Goal: Task Accomplishment & Management: Complete application form

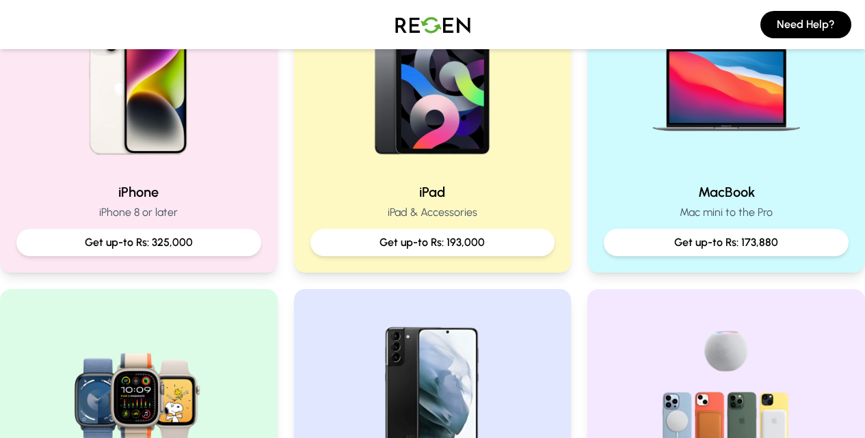
scroll to position [274, 0]
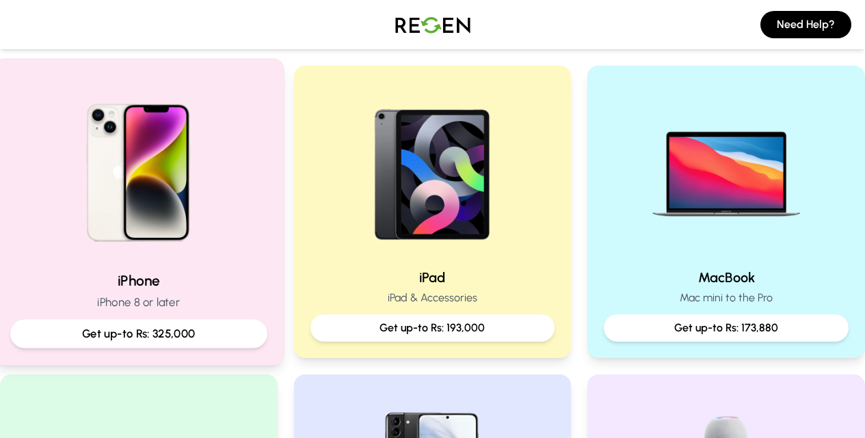
click at [177, 189] on img at bounding box center [139, 168] width 184 height 184
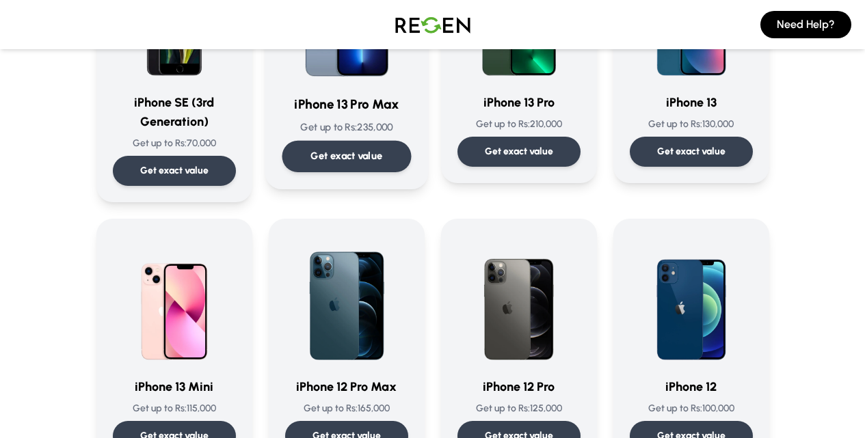
scroll to position [957, 0]
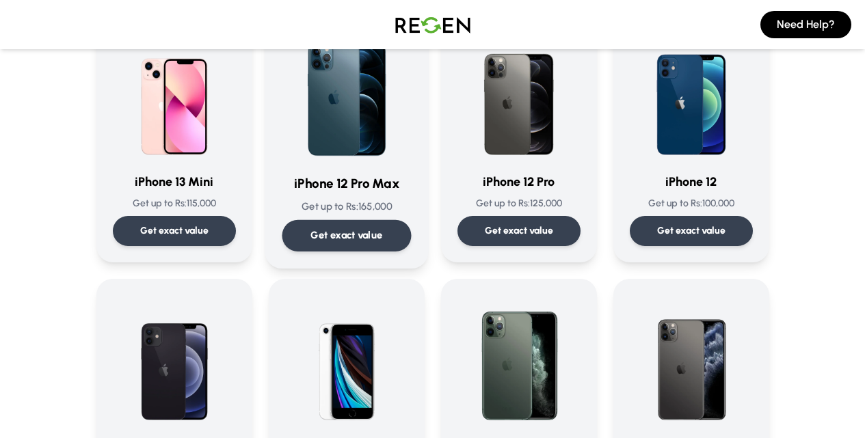
click at [339, 228] on p "Get exact value" at bounding box center [346, 235] width 72 height 14
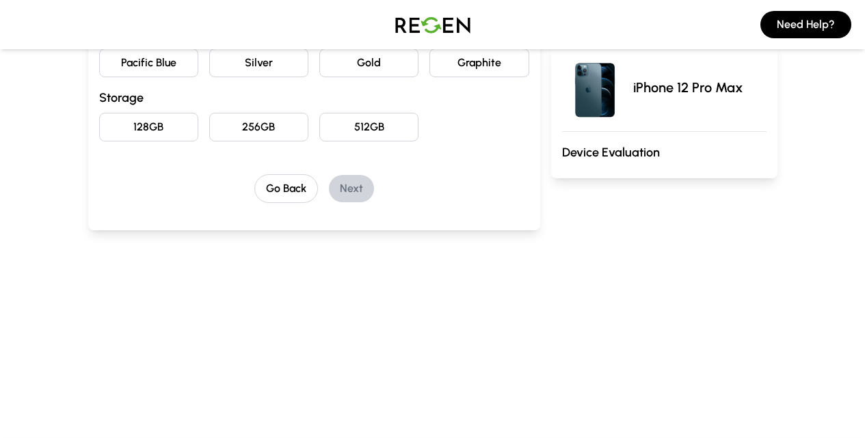
scroll to position [68, 0]
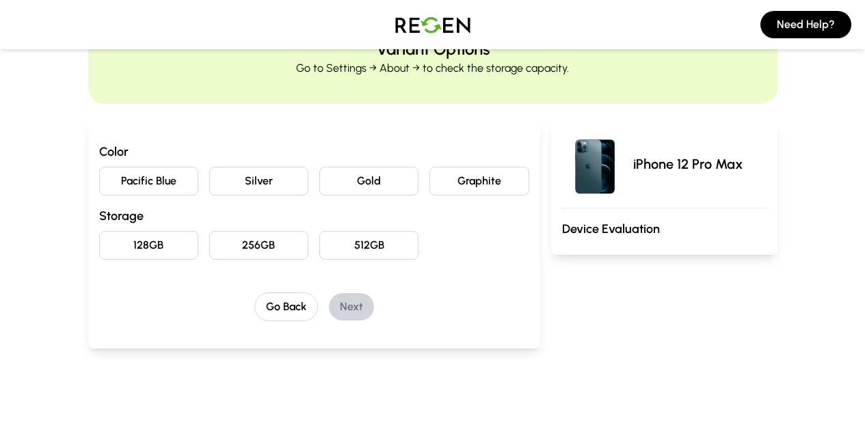
click at [103, 180] on button "Pacific Blue" at bounding box center [148, 181] width 99 height 29
click at [99, 257] on button "128GB" at bounding box center [148, 245] width 99 height 29
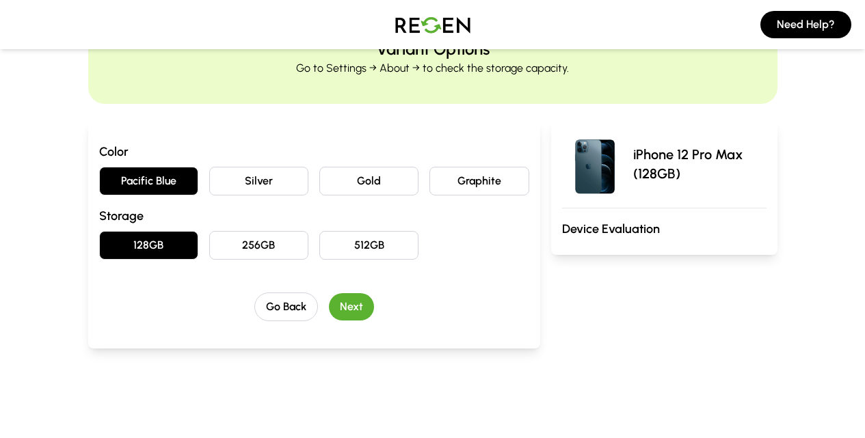
click at [641, 232] on h3 "Device Evaluation" at bounding box center [664, 229] width 204 height 19
click at [332, 299] on button "Next" at bounding box center [351, 306] width 45 height 27
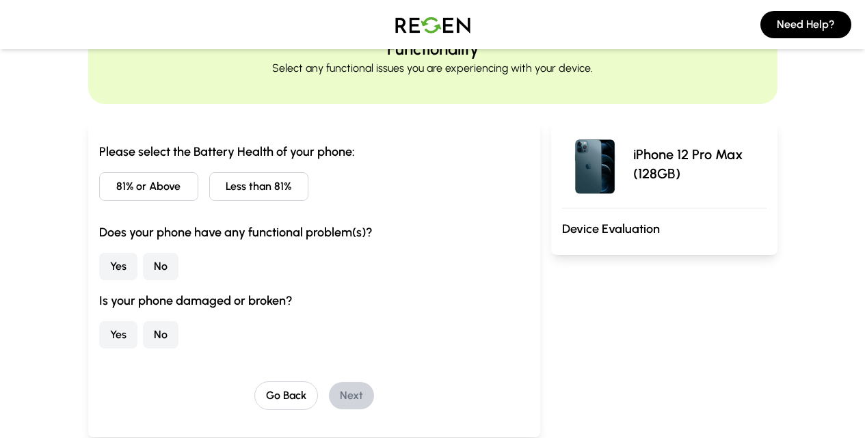
click at [101, 195] on button "81% or Above" at bounding box center [148, 186] width 99 height 29
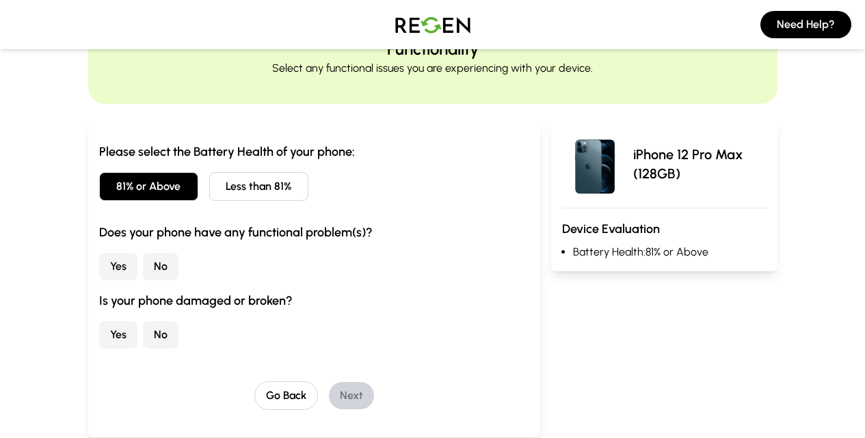
click at [143, 258] on button "No" at bounding box center [161, 266] width 36 height 27
click at [99, 341] on div "Yes No" at bounding box center [314, 334] width 430 height 27
click at [143, 337] on button "No" at bounding box center [161, 334] width 36 height 27
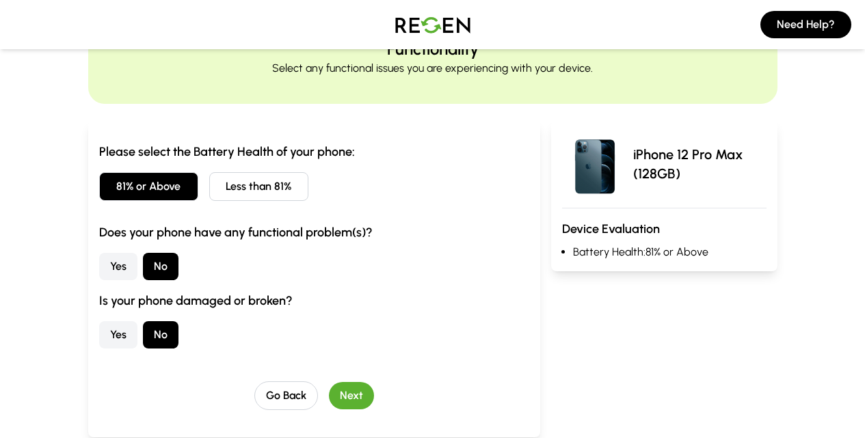
click at [329, 395] on button "Next" at bounding box center [351, 395] width 45 height 27
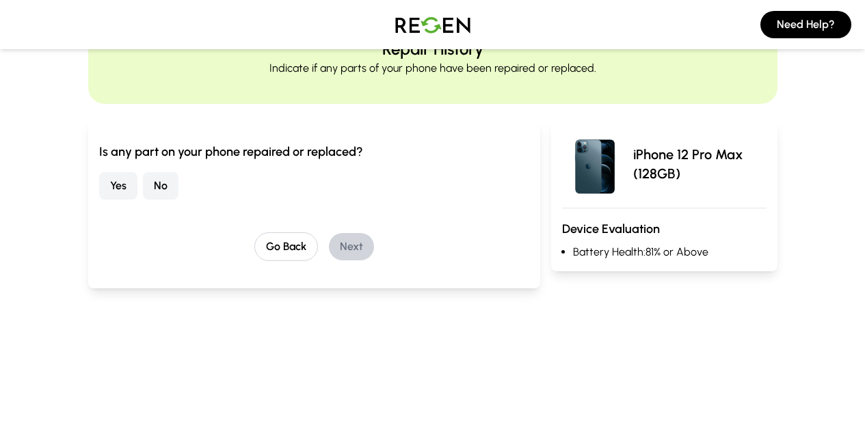
click at [143, 194] on button "No" at bounding box center [161, 185] width 36 height 27
click at [329, 248] on button "Next" at bounding box center [351, 246] width 45 height 27
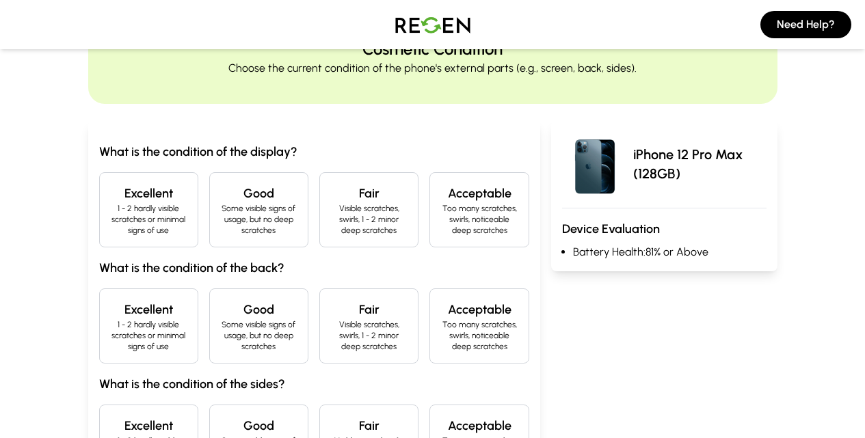
click at [111, 219] on p "1 - 2 hardly visible scratches or minimal signs of use" at bounding box center [149, 219] width 76 height 33
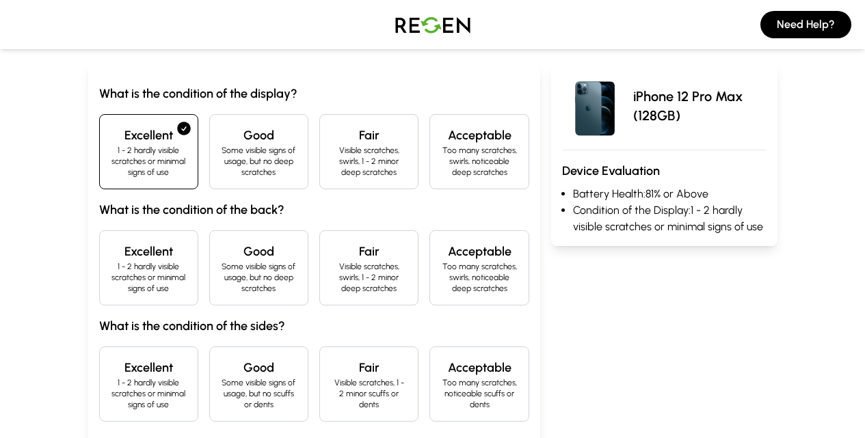
scroll to position [205, 0]
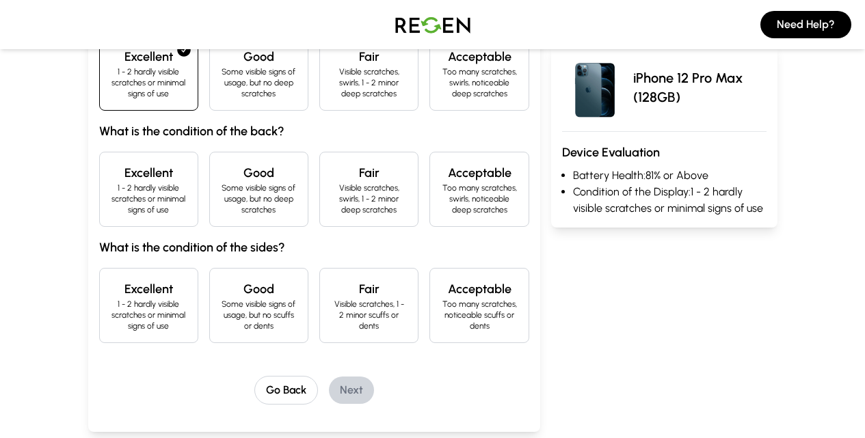
click at [99, 152] on div "Excellent 1 - 2 hardly visible scratches or minimal signs of use" at bounding box center [148, 189] width 99 height 75
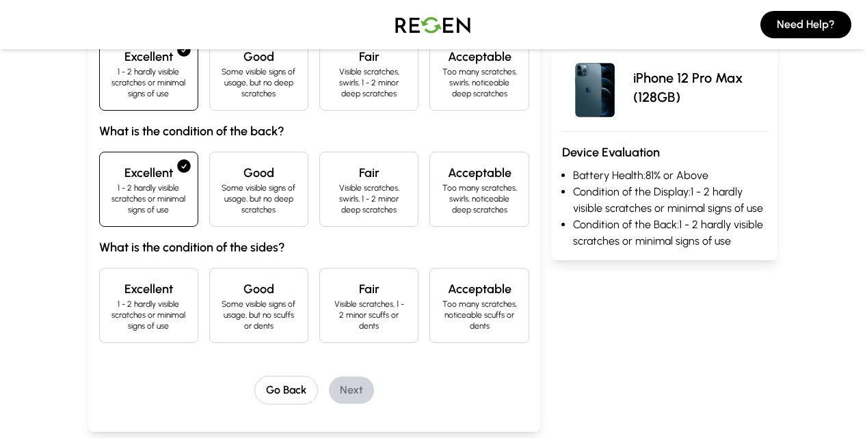
click at [99, 268] on div "Excellent 1 - 2 hardly visible scratches or minimal signs of use" at bounding box center [148, 305] width 99 height 75
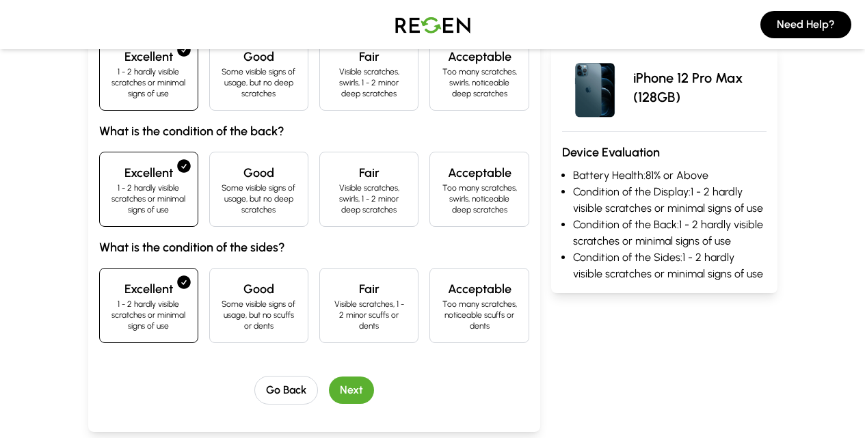
click at [329, 377] on button "Next" at bounding box center [351, 390] width 45 height 27
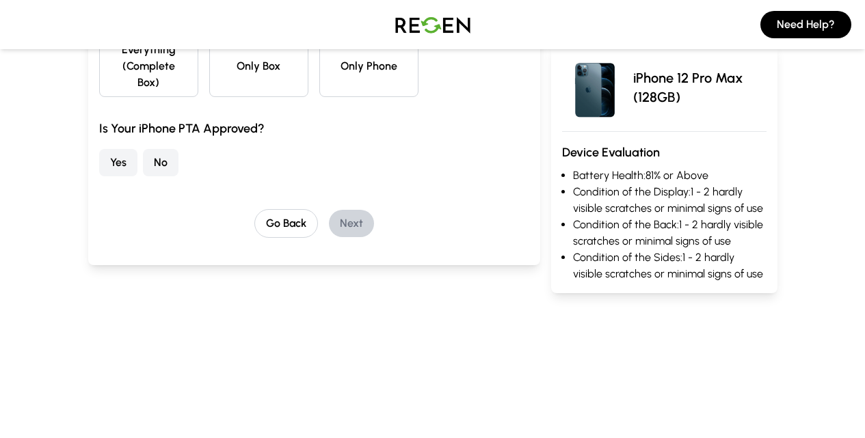
click at [99, 150] on button "Yes" at bounding box center [118, 162] width 38 height 27
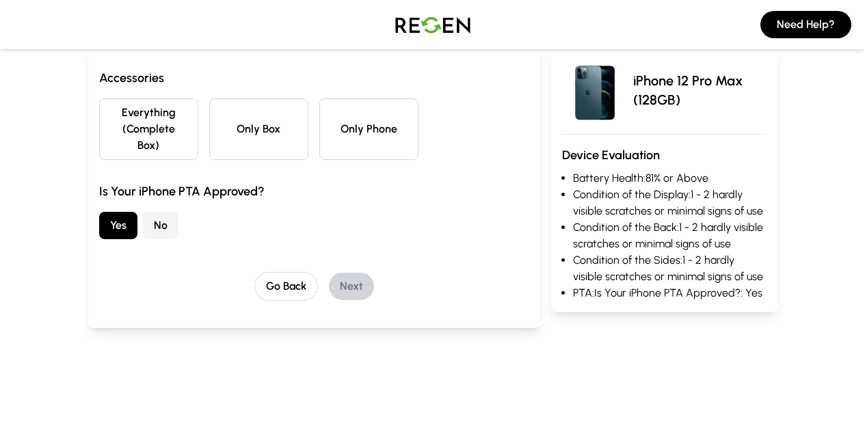
scroll to position [68, 0]
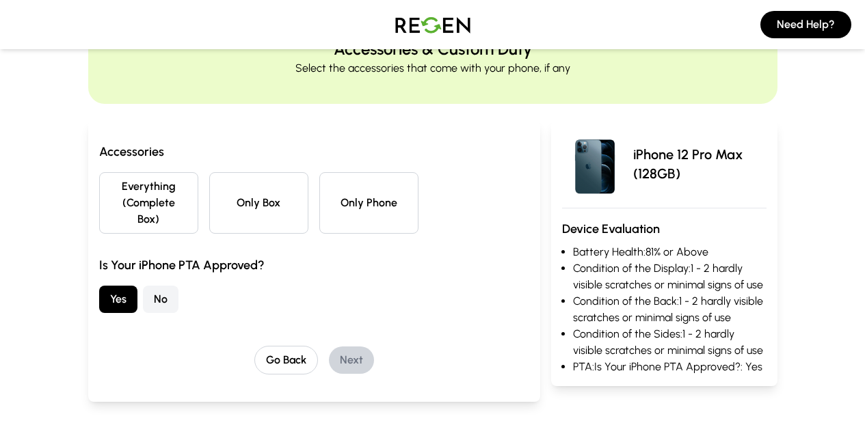
click at [323, 196] on button "Only Phone" at bounding box center [368, 203] width 99 height 62
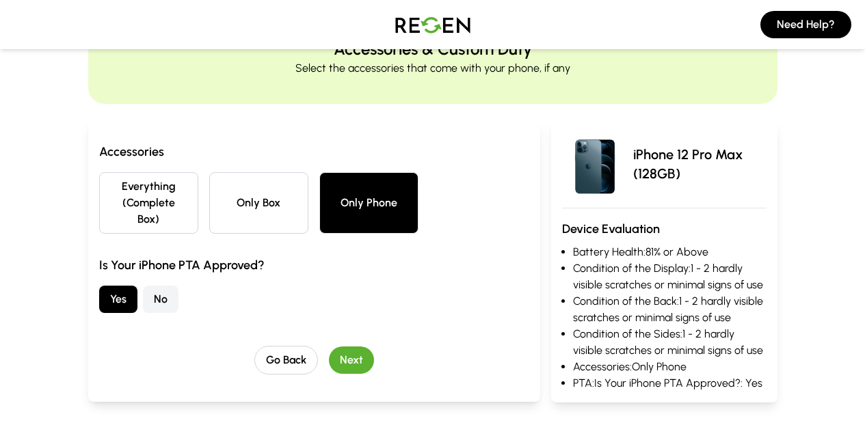
click at [230, 218] on div "Accessories Everything (Complete Box) Only Box Only Phone Is Your iPhone PTA Ap…" at bounding box center [314, 227] width 430 height 171
click at [329, 347] on button "Next" at bounding box center [351, 360] width 45 height 27
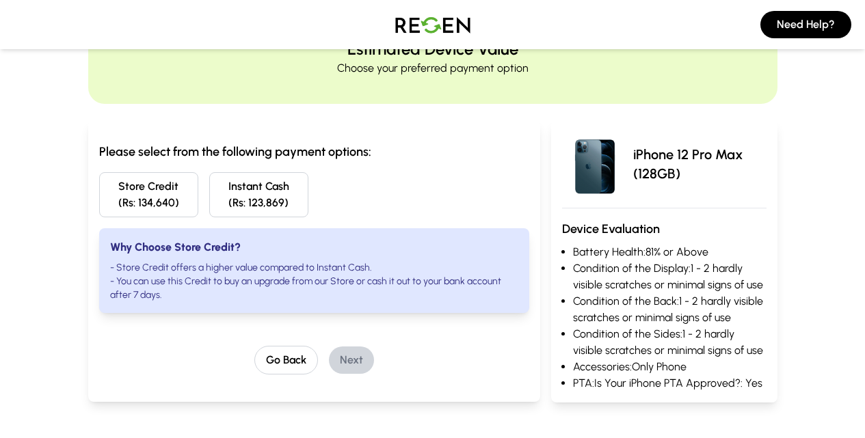
click at [99, 195] on button "Store Credit (Rs: 134,640)" at bounding box center [148, 194] width 99 height 45
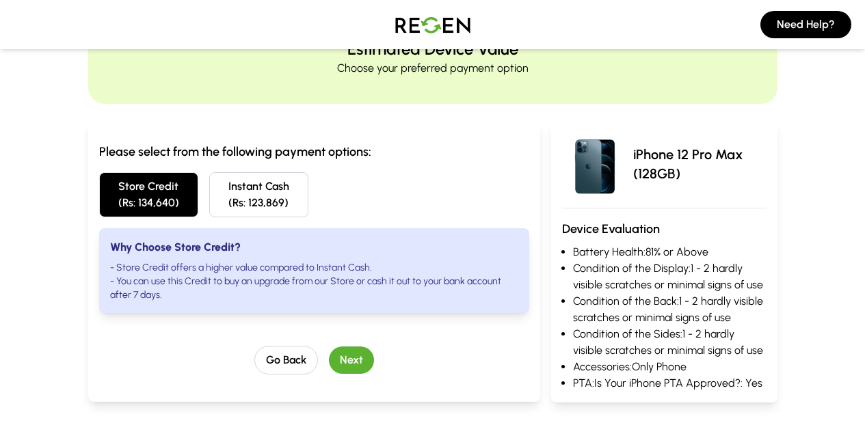
click at [333, 347] on button "Next" at bounding box center [351, 360] width 45 height 27
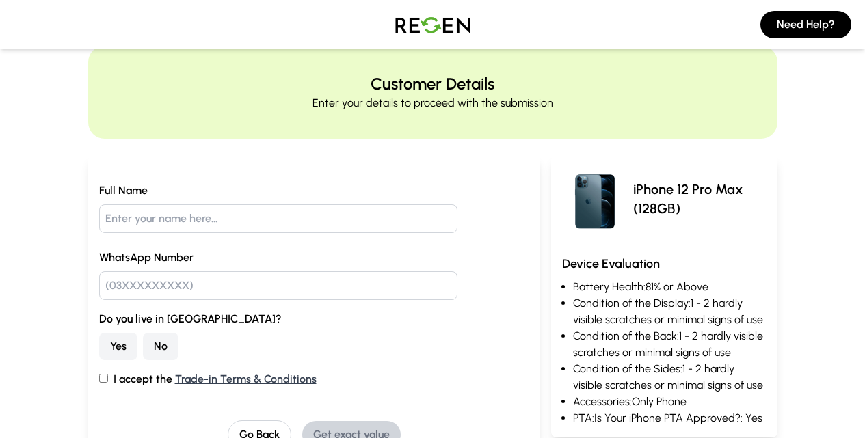
scroll to position [0, 0]
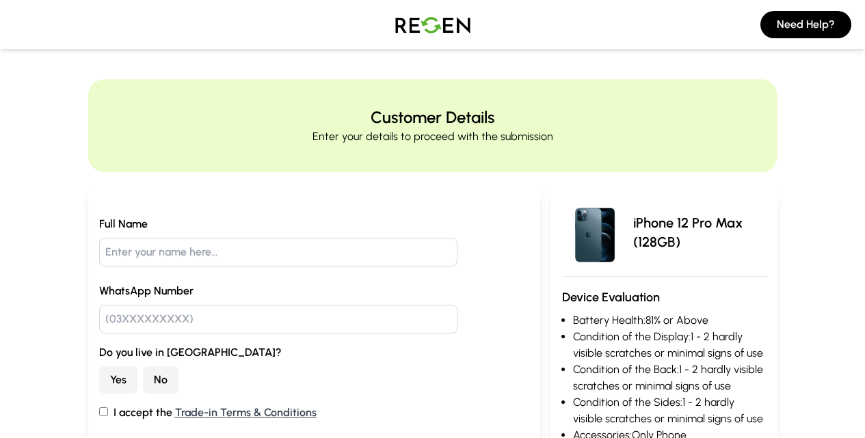
click at [133, 248] on input "text" at bounding box center [278, 252] width 358 height 29
click at [133, 248] on input "[DEMOGRAPHIC_DATA]" at bounding box center [278, 252] width 358 height 29
type input "[PERSON_NAME]"
click at [110, 308] on input "text" at bounding box center [278, 319] width 358 height 29
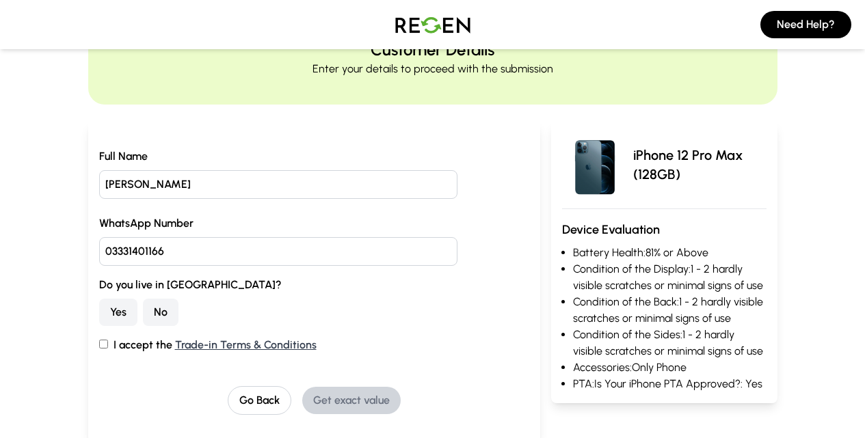
scroll to position [205, 0]
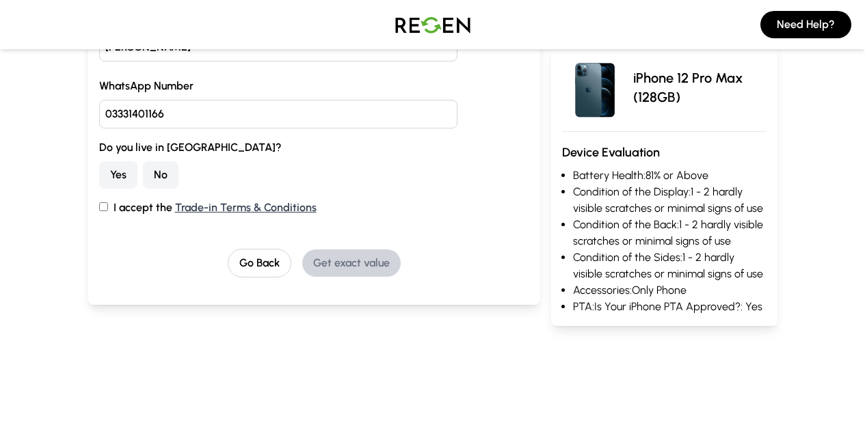
type input "03331401166"
click at [99, 173] on button "Yes" at bounding box center [118, 174] width 38 height 27
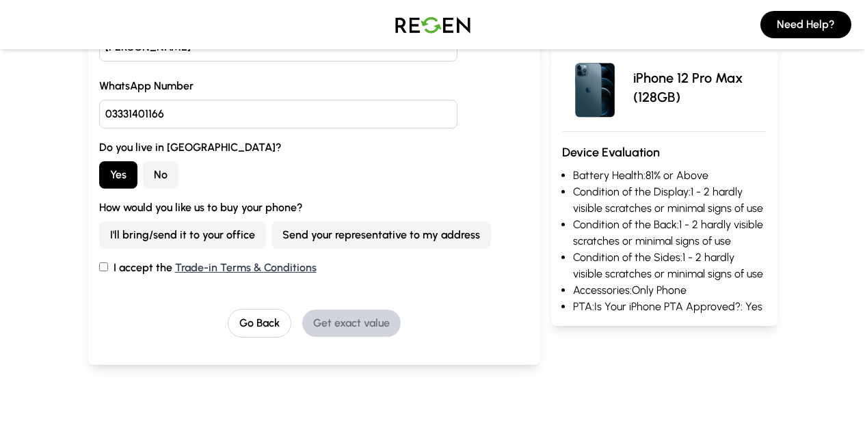
click at [271, 231] on button "Send your representative to my address" at bounding box center [381, 235] width 220 height 27
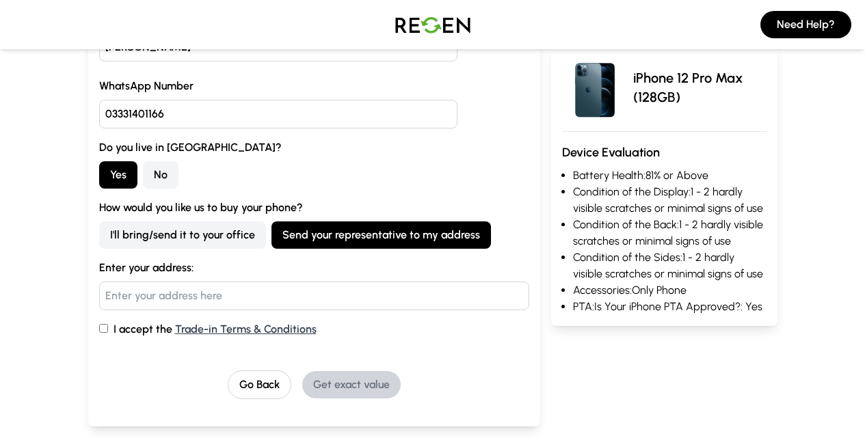
click at [107, 285] on input "text" at bounding box center [314, 296] width 430 height 29
type input "house no [STREET_ADDRESS]"
click at [88, 334] on div "Full Name [PERSON_NAME] WhatsApp Number [PHONE_NUMBER] Do you live in [GEOGRAPH…" at bounding box center [314, 205] width 452 height 443
click at [99, 329] on input "I accept the Trade-in Terms & Conditions" at bounding box center [103, 328] width 9 height 9
checkbox input "true"
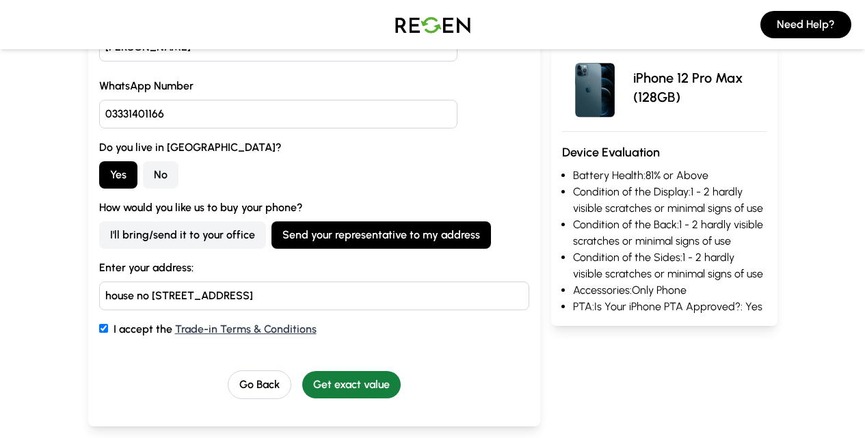
click at [313, 388] on button "Get exact value" at bounding box center [351, 384] width 98 height 27
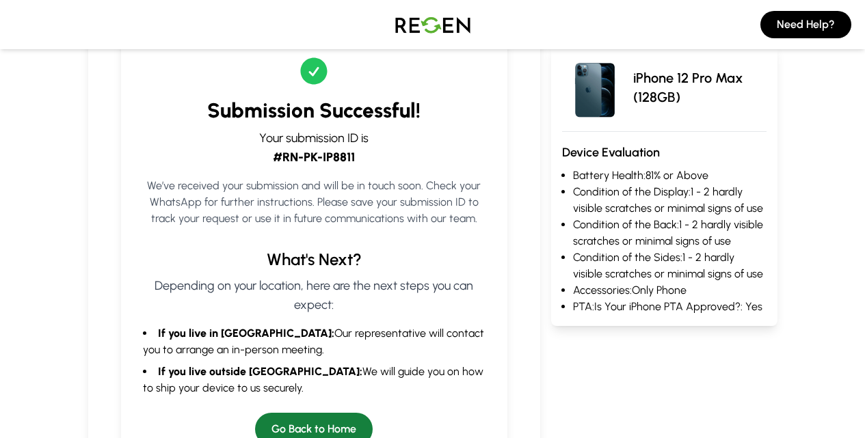
click at [280, 413] on button "Go Back to Home" at bounding box center [314, 429] width 118 height 33
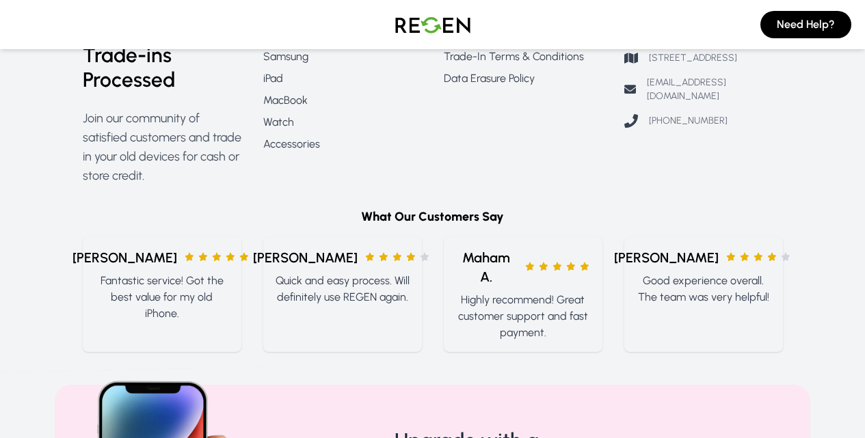
scroll to position [1504, 0]
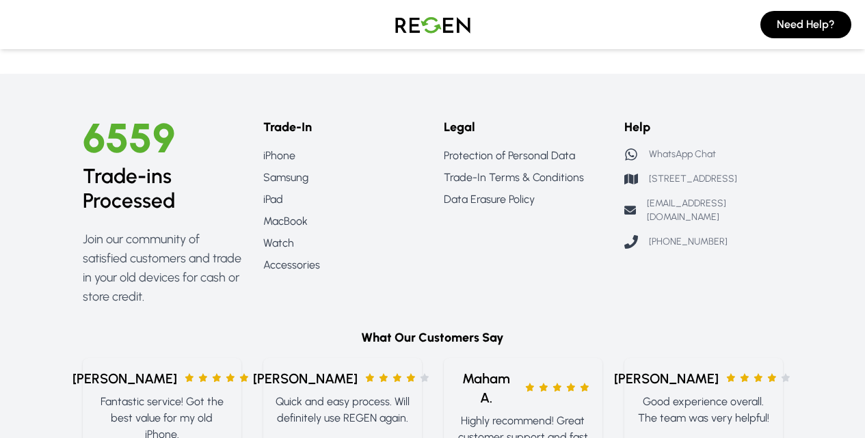
click at [684, 235] on p "[PHONE_NUMBER]" at bounding box center [688, 242] width 79 height 14
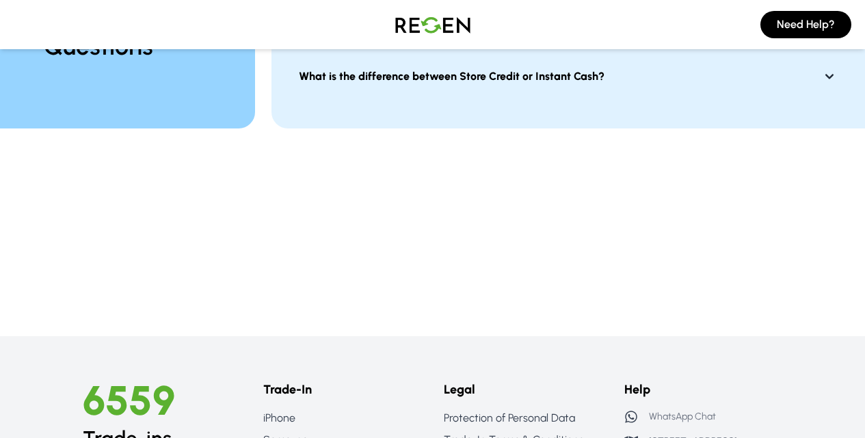
scroll to position [1231, 0]
